Goal: Navigation & Orientation: Find specific page/section

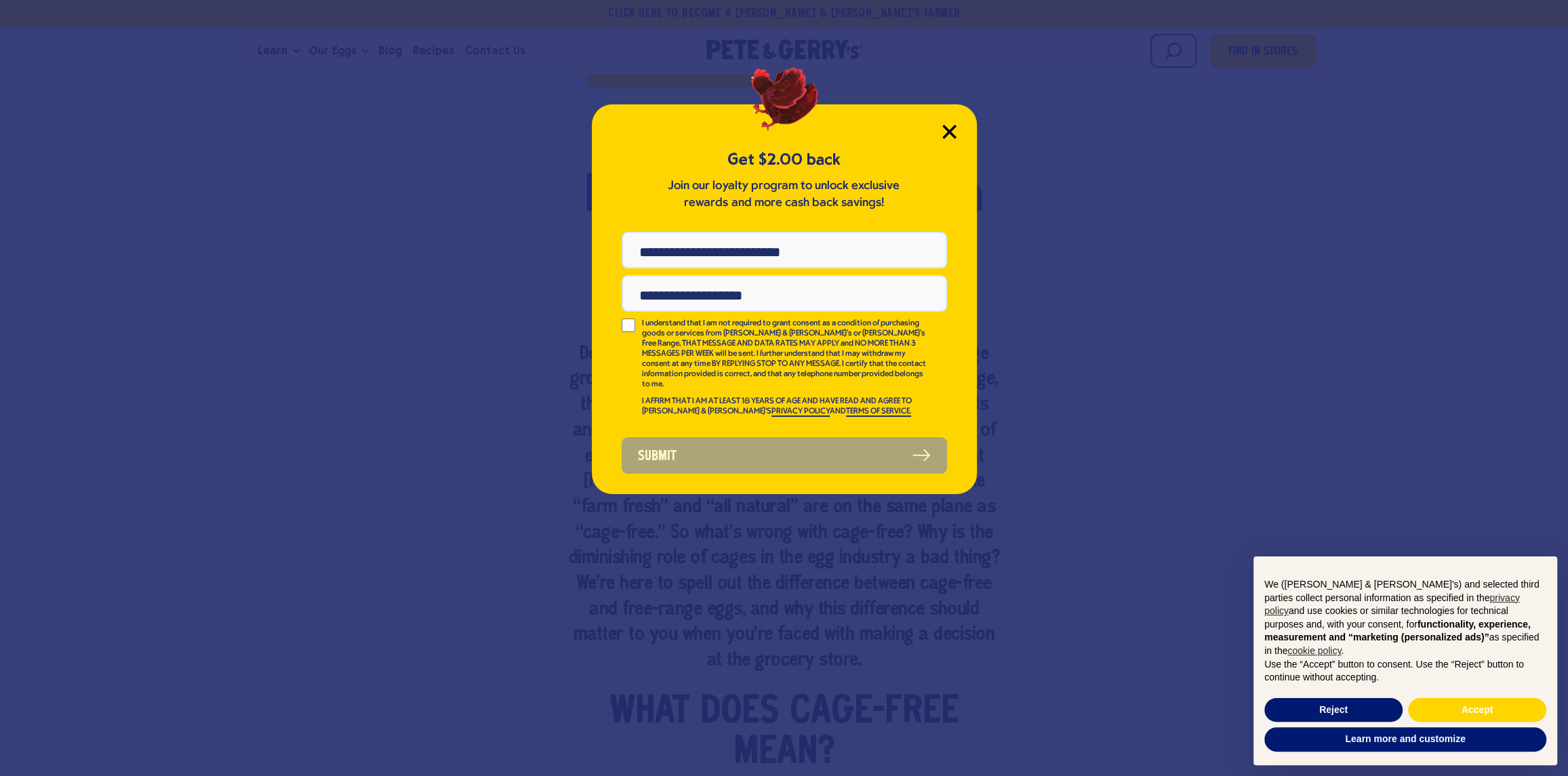
click at [949, 129] on icon "Close Modal" at bounding box center [949, 132] width 14 height 14
click at [1452, 715] on button "Accept" at bounding box center [1477, 710] width 139 height 24
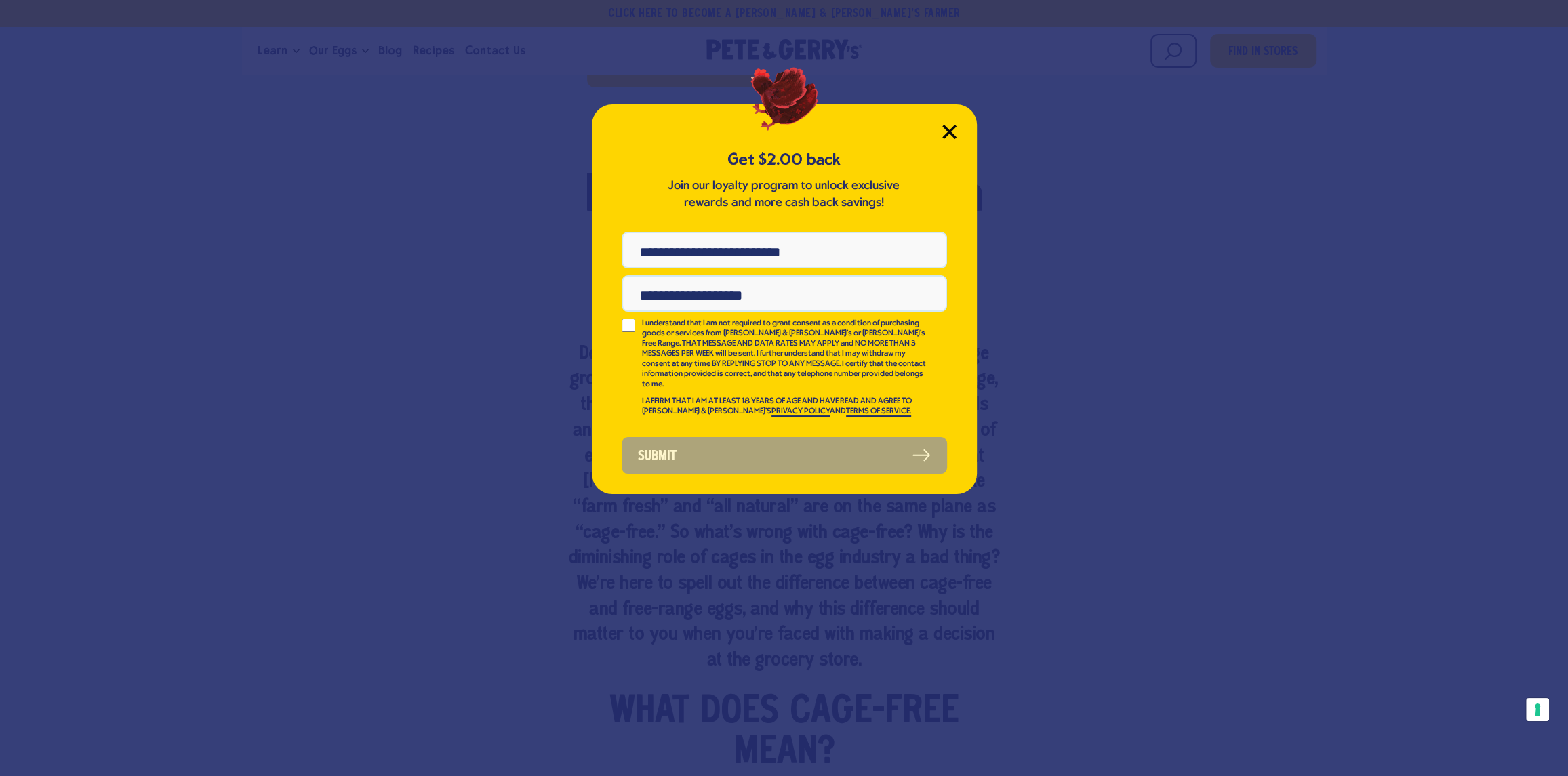
click at [947, 134] on icon "Close Modal" at bounding box center [949, 132] width 12 height 12
click at [946, 129] on icon "Close Modal" at bounding box center [949, 132] width 12 height 12
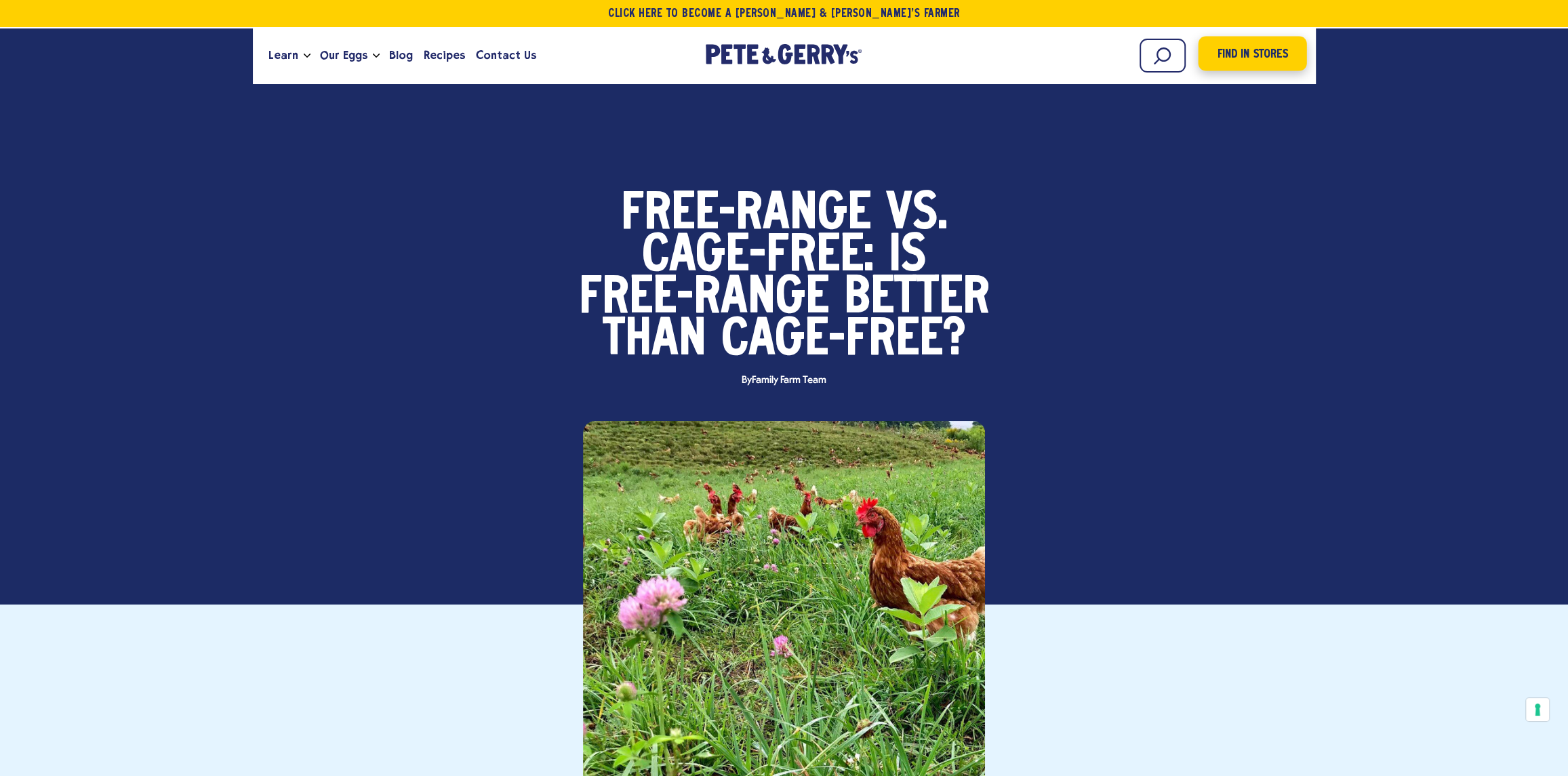
click at [1237, 62] on span "Find in Stores" at bounding box center [1252, 55] width 70 height 18
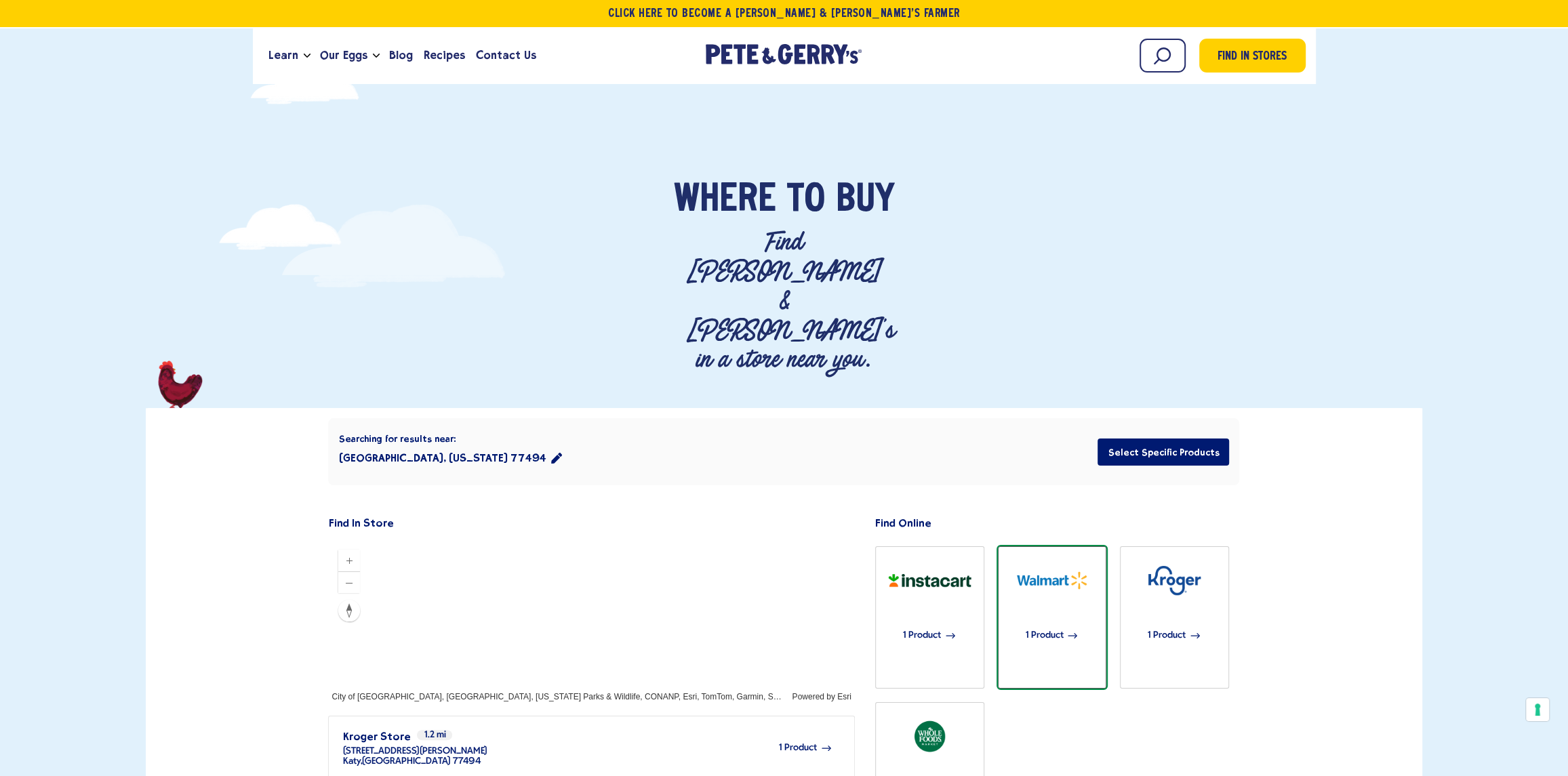
click at [1051, 604] on div "1 Product" at bounding box center [1052, 636] width 94 height 64
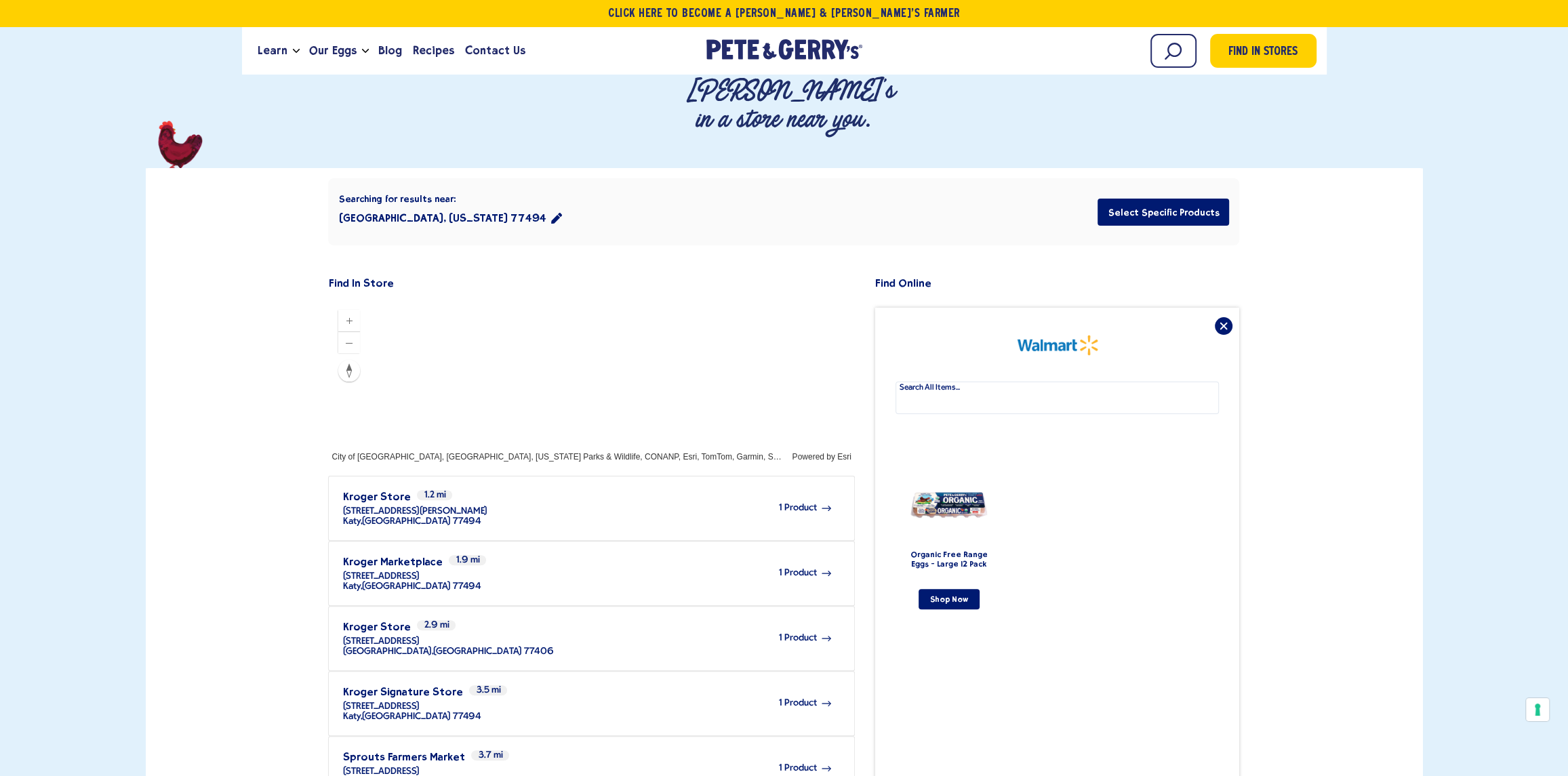
scroll to position [271, 0]
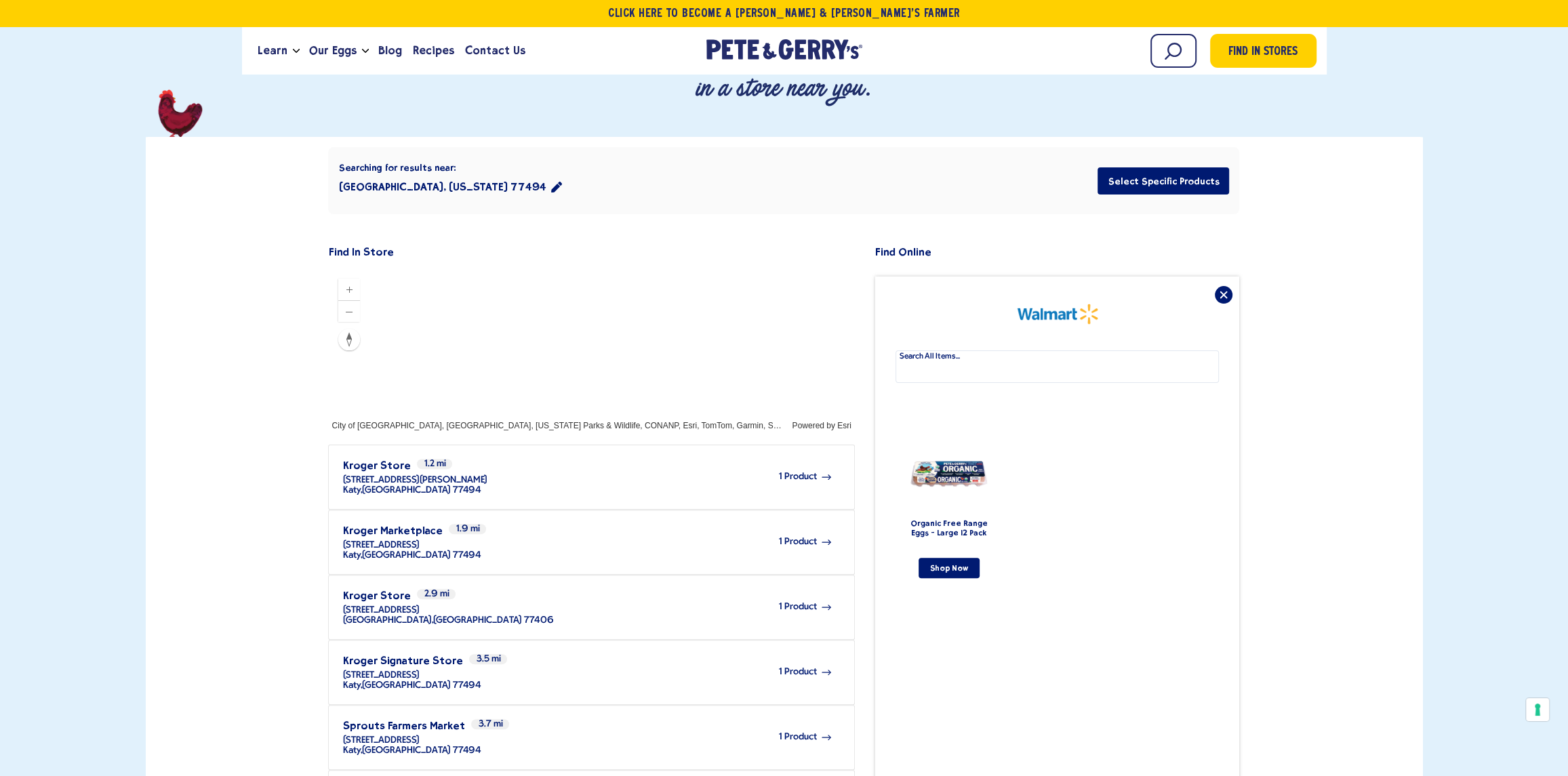
drag, startPoint x: 1090, startPoint y: 514, endPoint x: 1080, endPoint y: 513, distance: 10.0
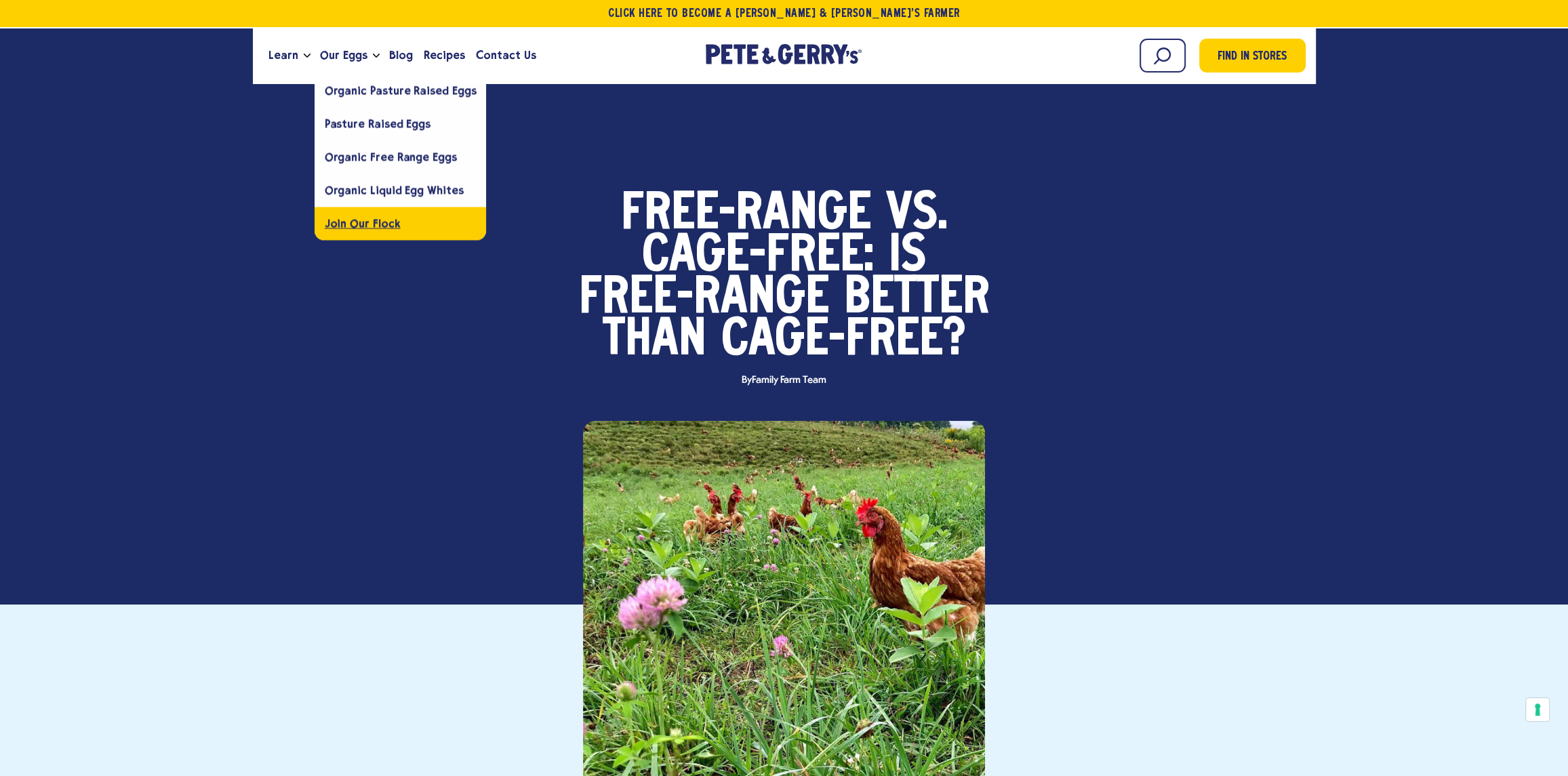
click at [378, 224] on span "Join Our Flock" at bounding box center [363, 223] width 76 height 13
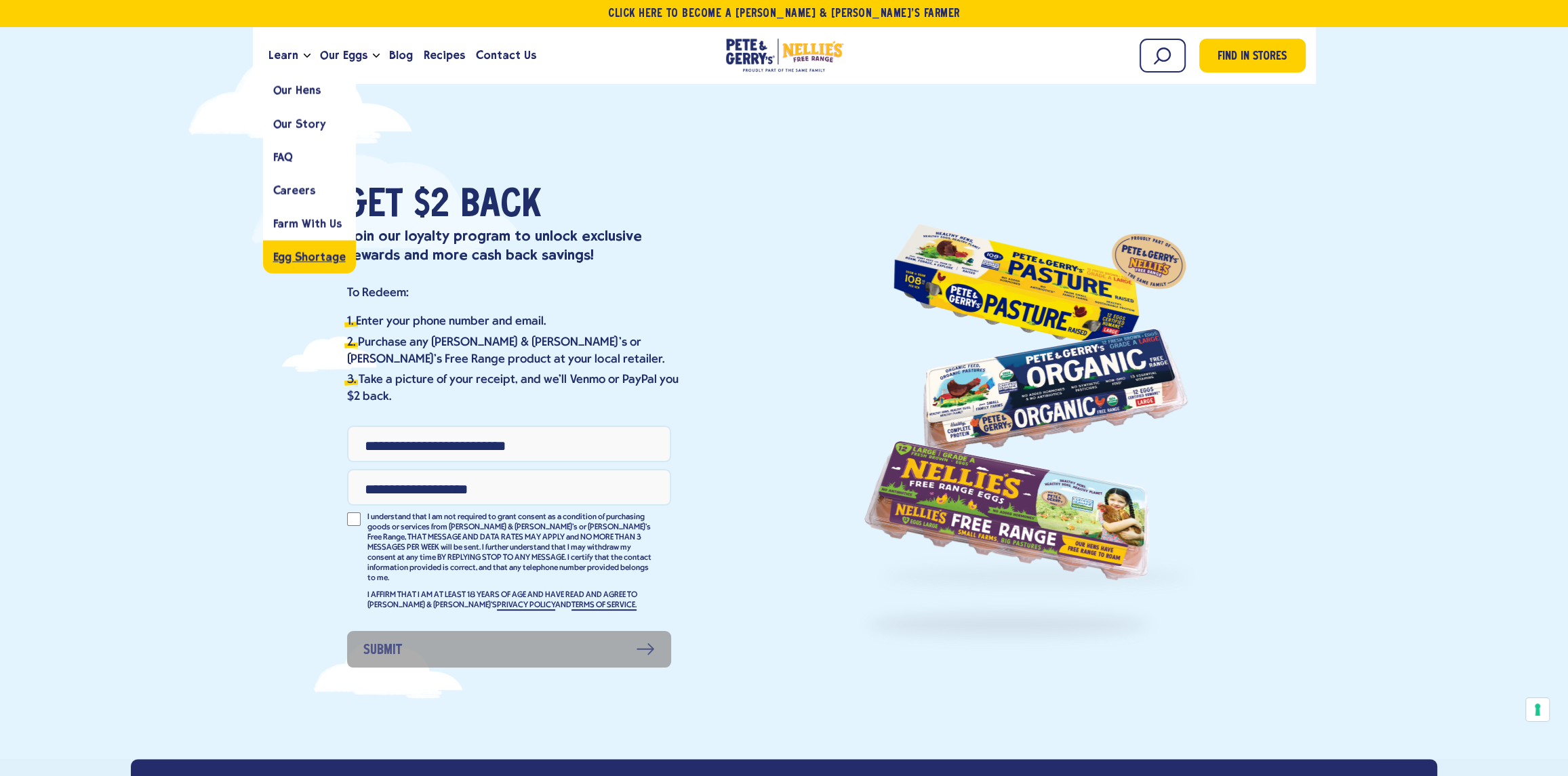
click at [301, 254] on span "Egg Shortage" at bounding box center [310, 256] width 73 height 13
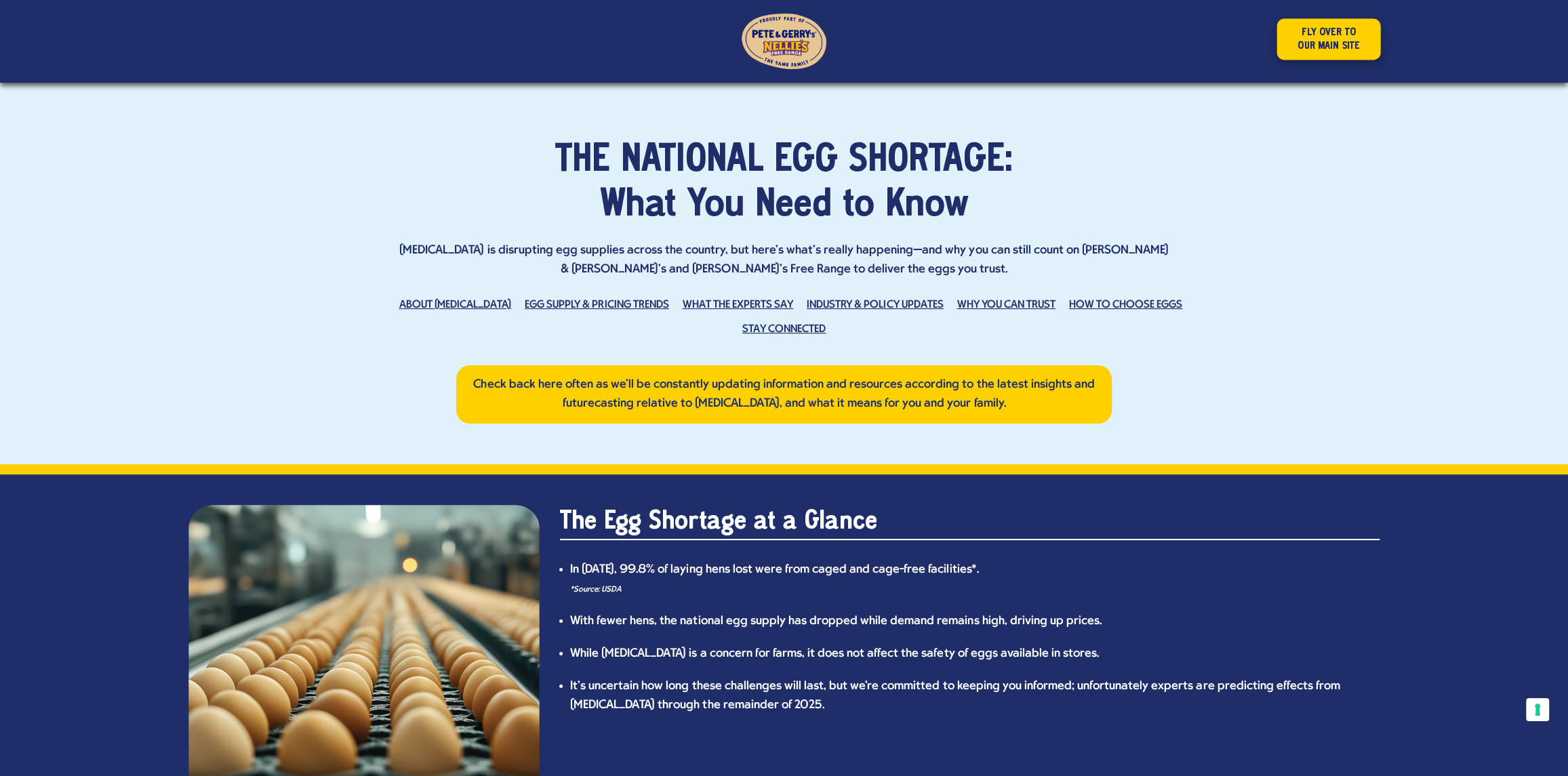
click at [1308, 42] on link "FLY OVER TO OUR MAIN SITE" at bounding box center [1329, 39] width 104 height 42
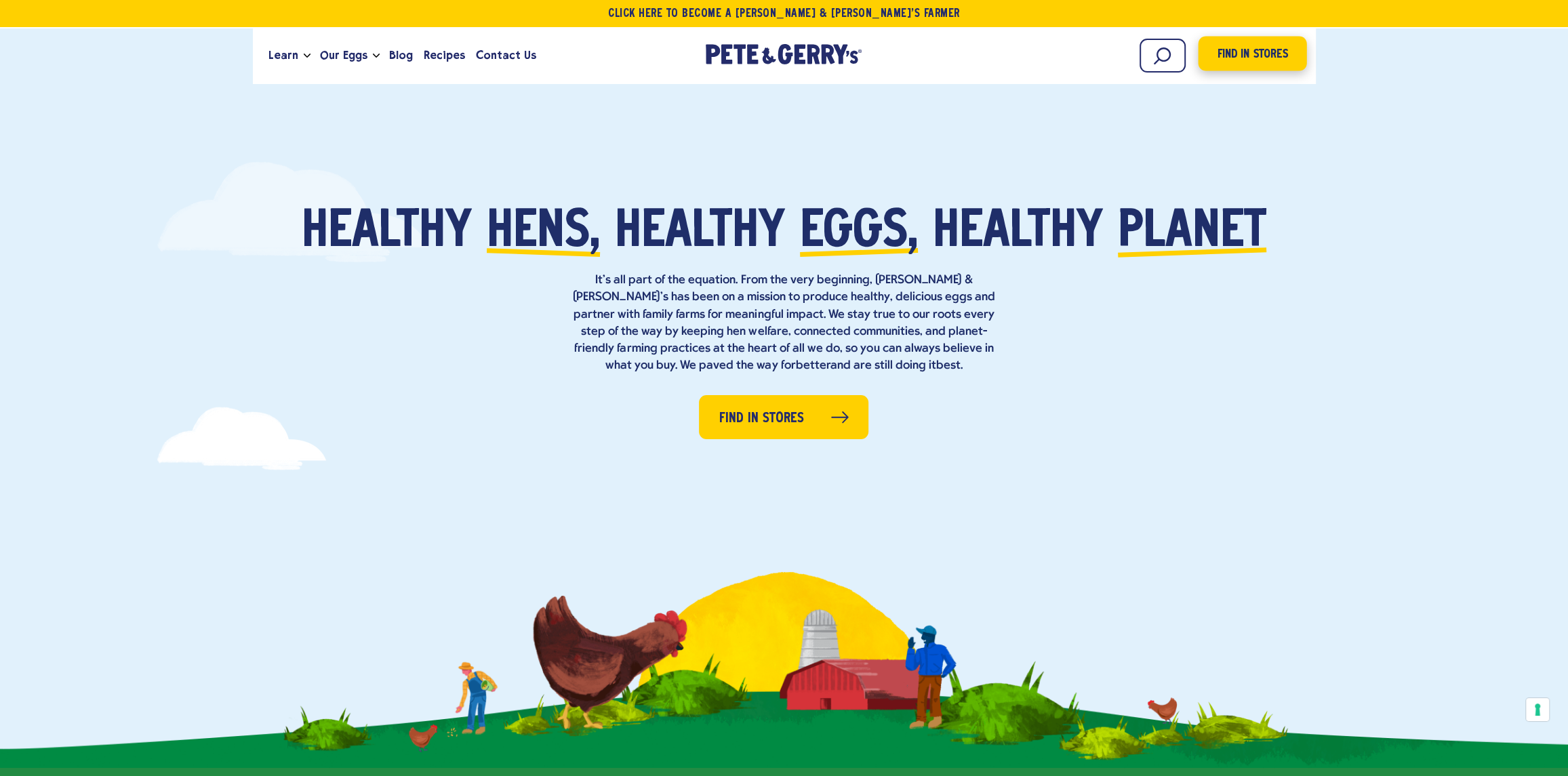
click at [1234, 67] on link "Find in Stores" at bounding box center [1252, 54] width 108 height 35
click at [800, 413] on link "Find in Stores" at bounding box center [784, 415] width 173 height 45
click at [812, 419] on link "Find in Stores" at bounding box center [784, 415] width 173 height 45
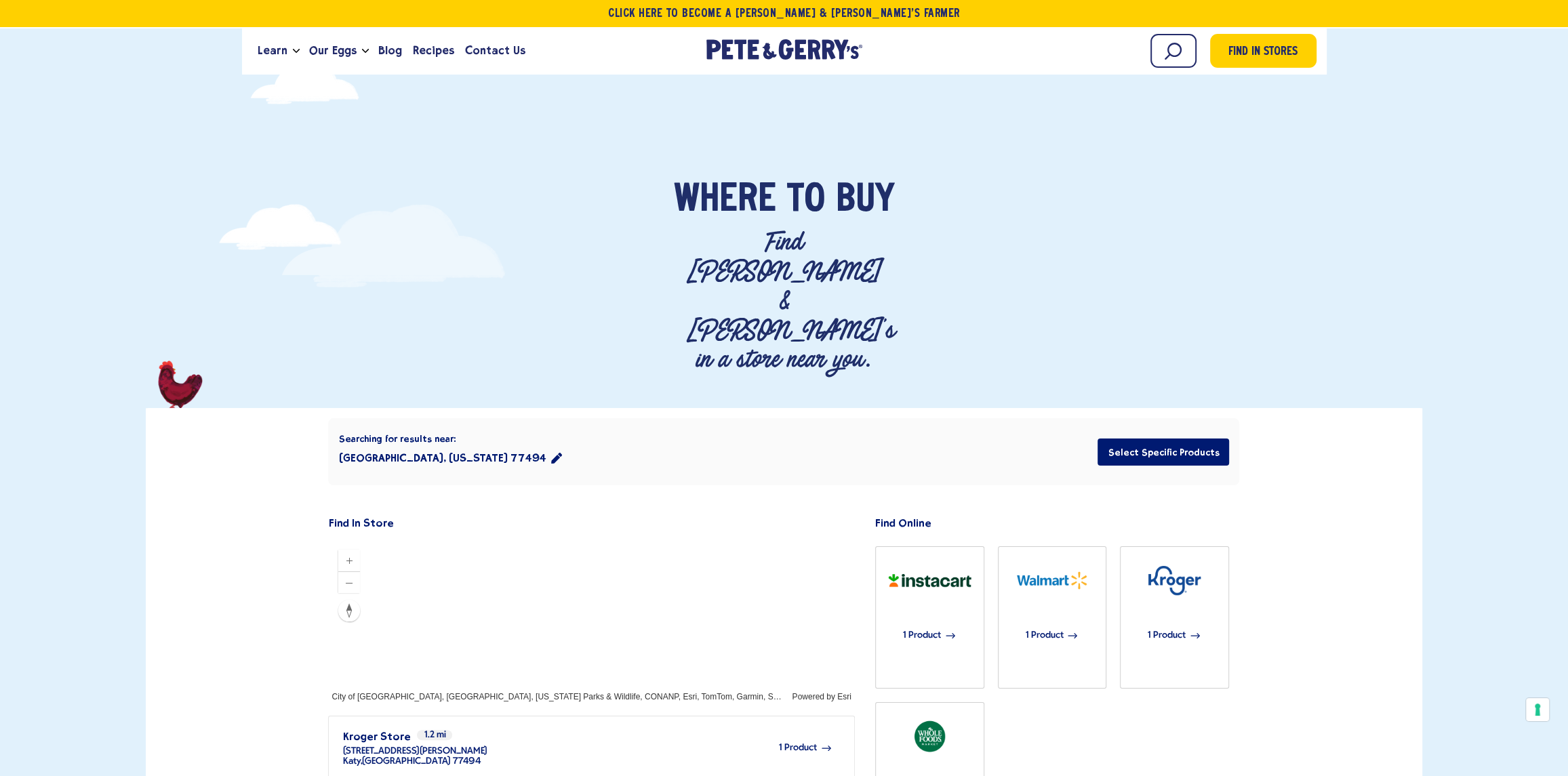
scroll to position [204, 0]
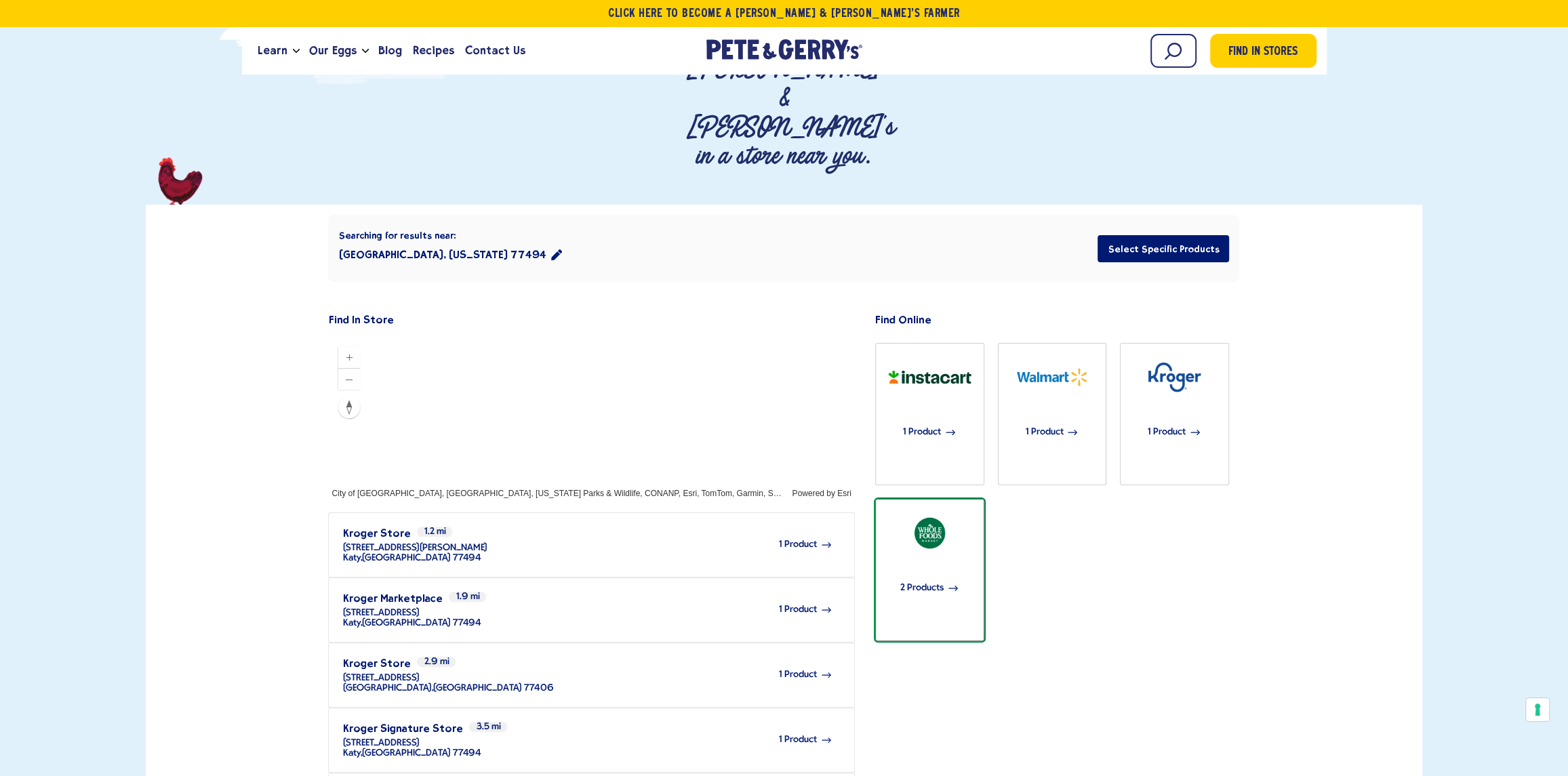
click at [954, 510] on img "button" at bounding box center [930, 532] width 94 height 46
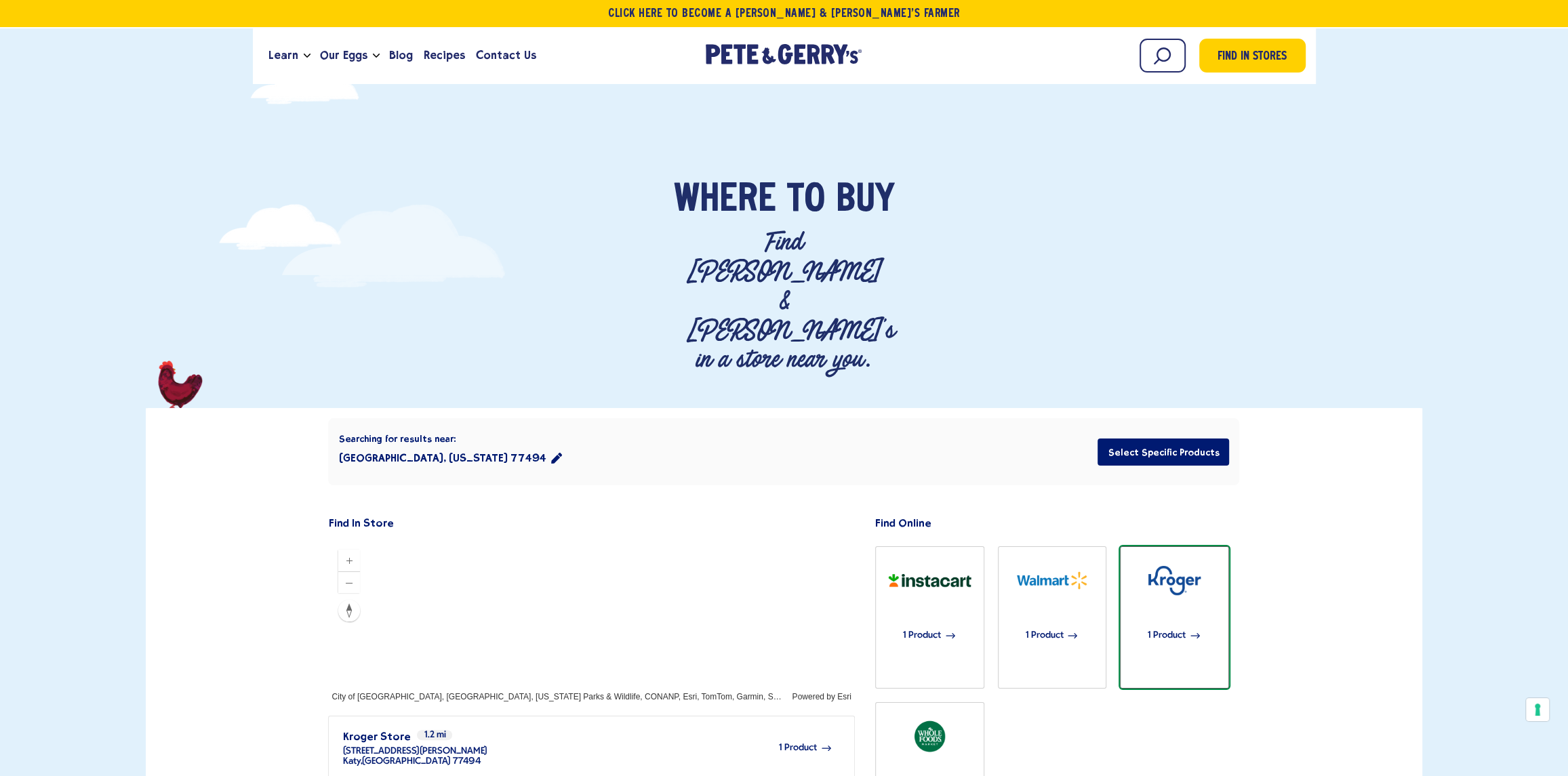
click at [1158, 604] on div "1 Product" at bounding box center [1174, 636] width 94 height 64
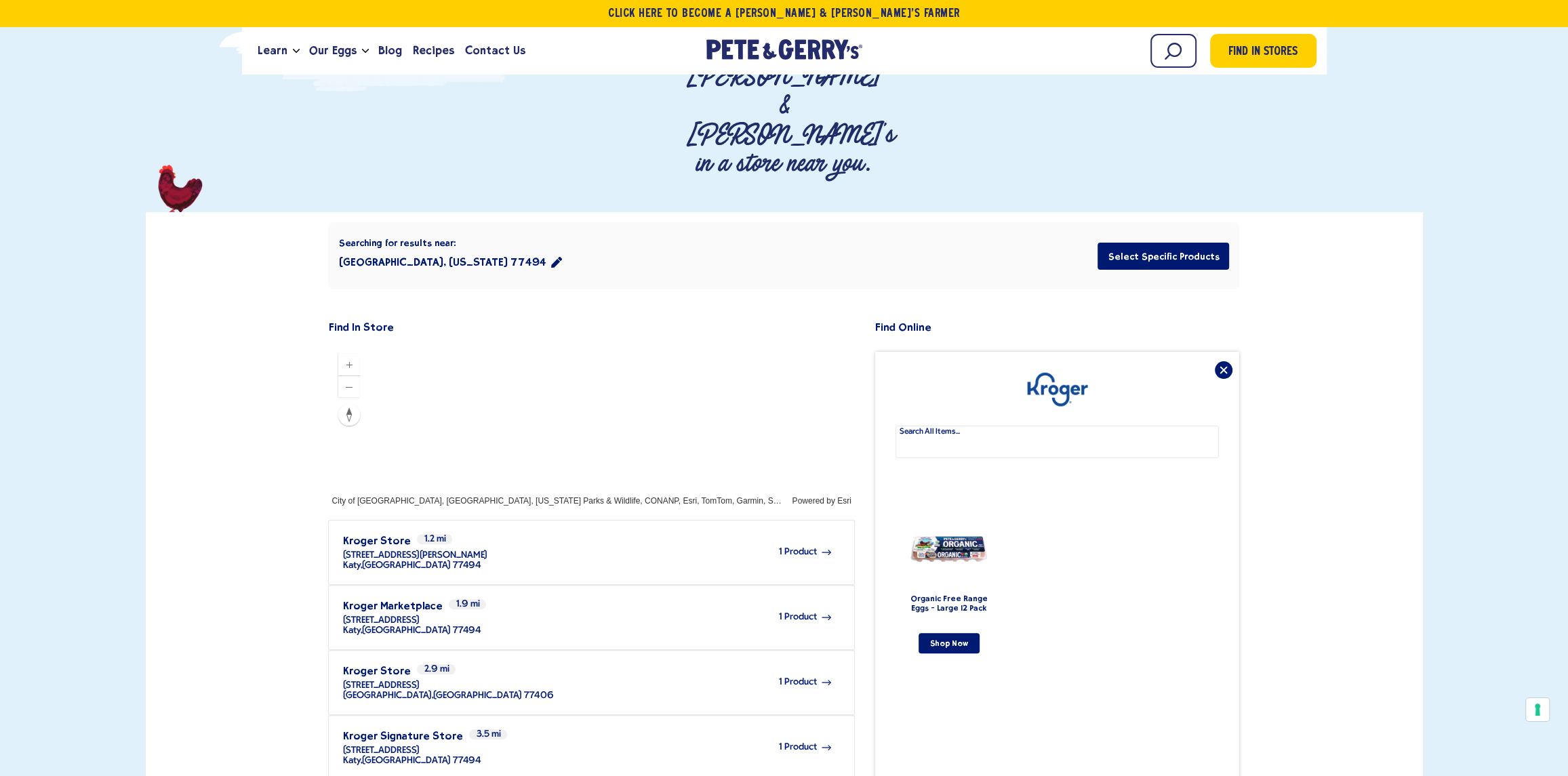
scroll to position [204, 0]
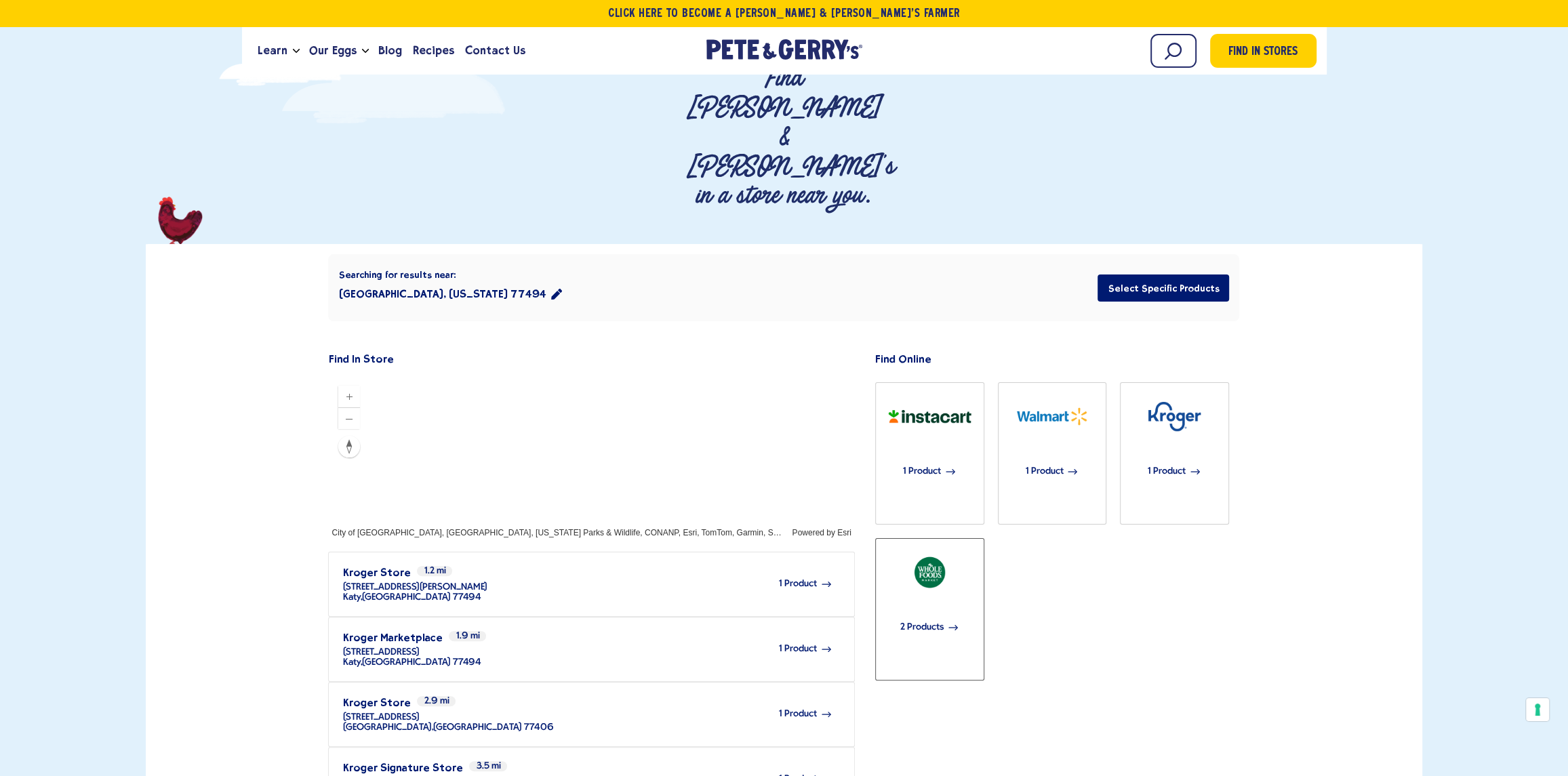
scroll to position [204, 0]
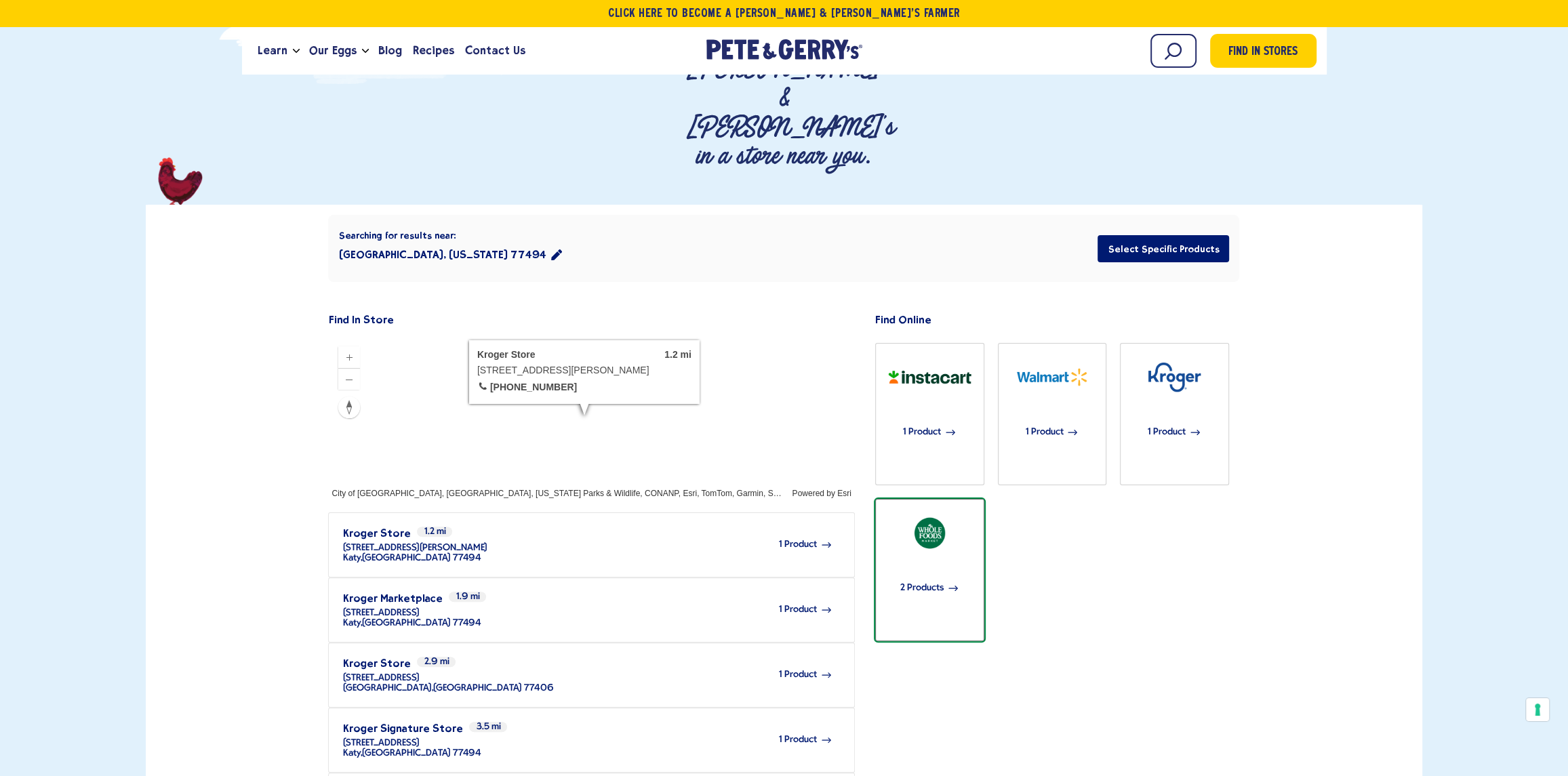
click at [931, 510] on img "button" at bounding box center [930, 532] width 94 height 46
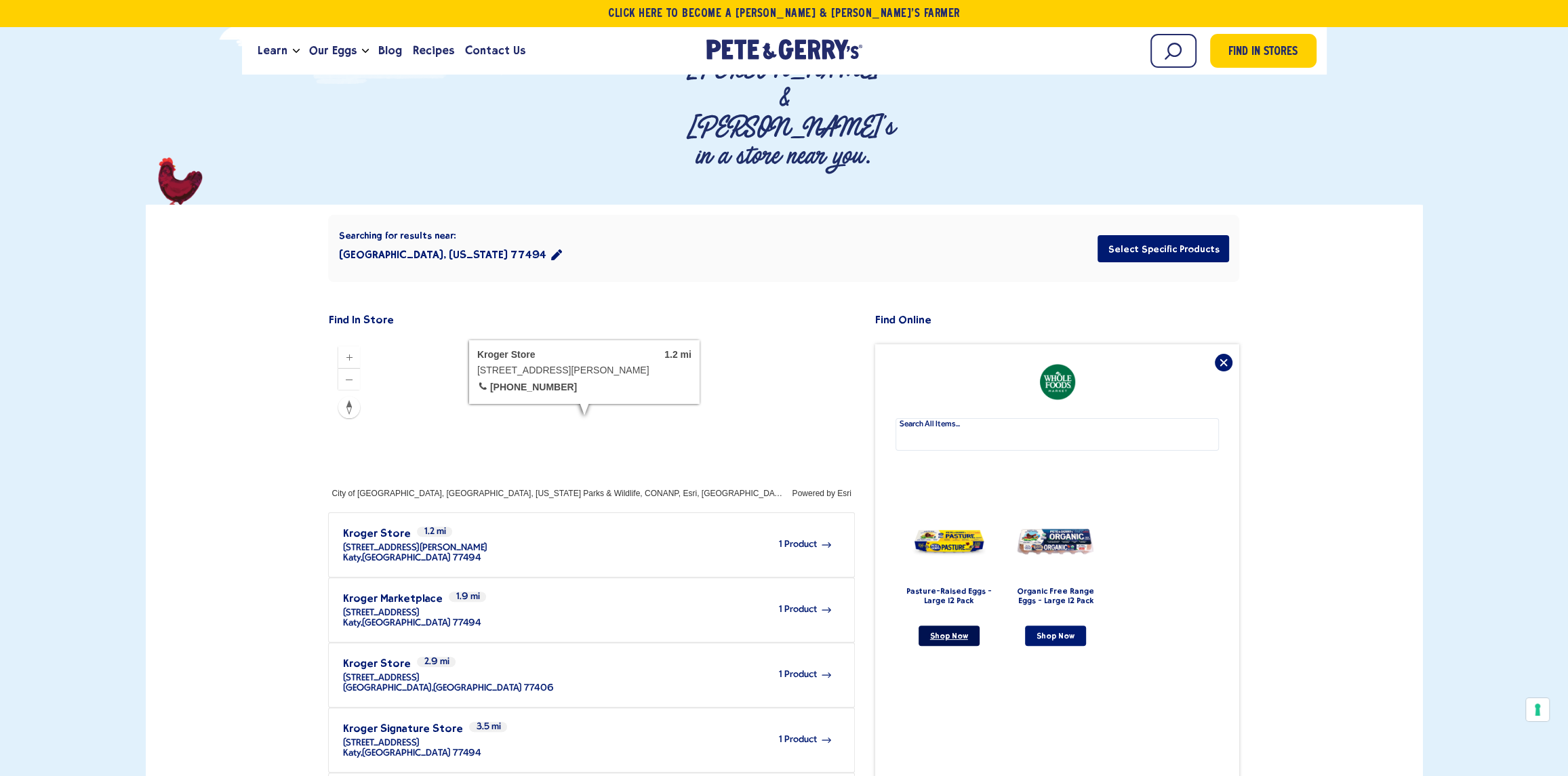
click at [959, 625] on link "Shop Now" at bounding box center [949, 635] width 61 height 20
